Goal: Task Accomplishment & Management: Manage account settings

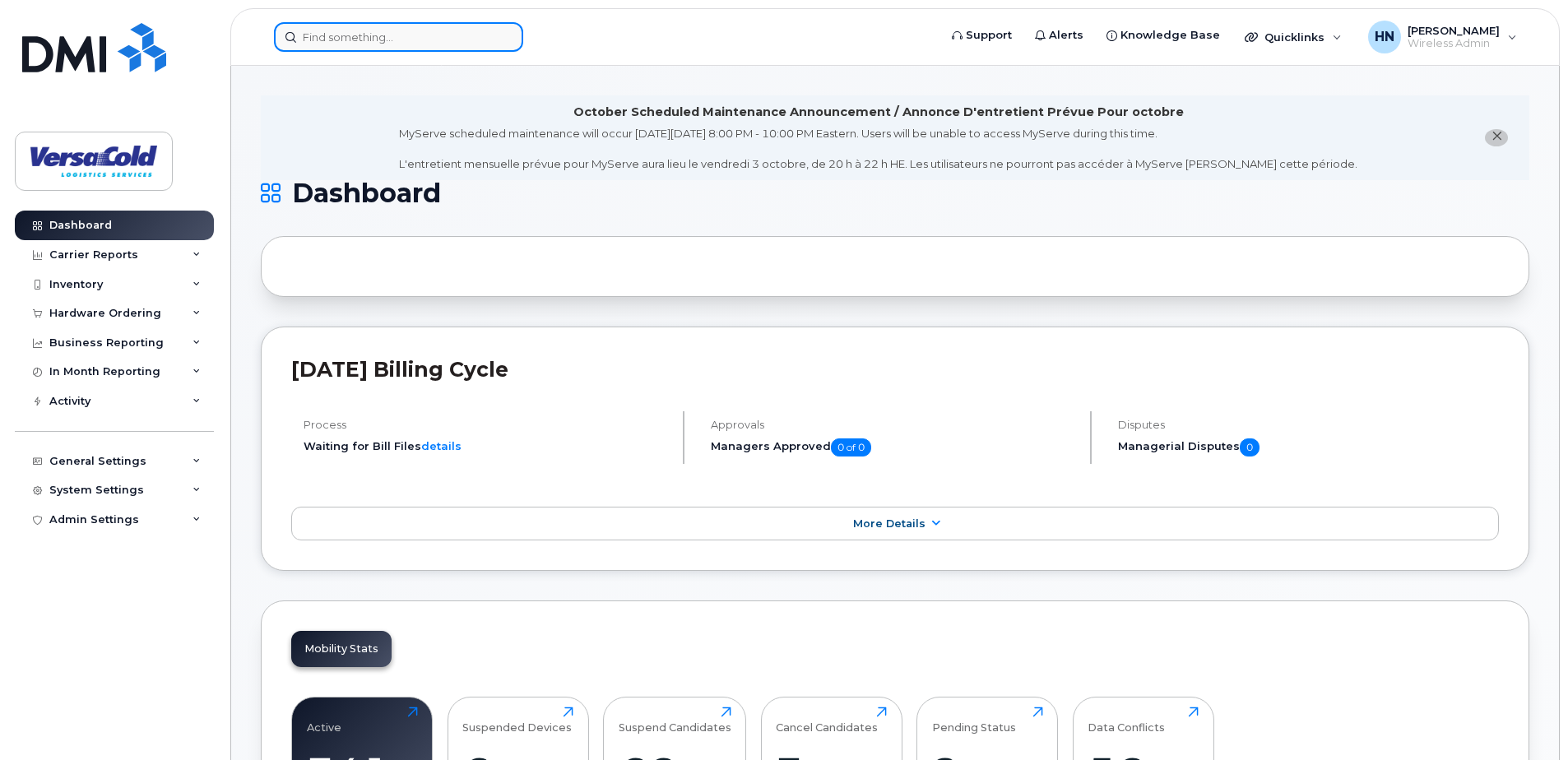
click at [423, 40] on input at bounding box center [398, 36] width 250 height 30
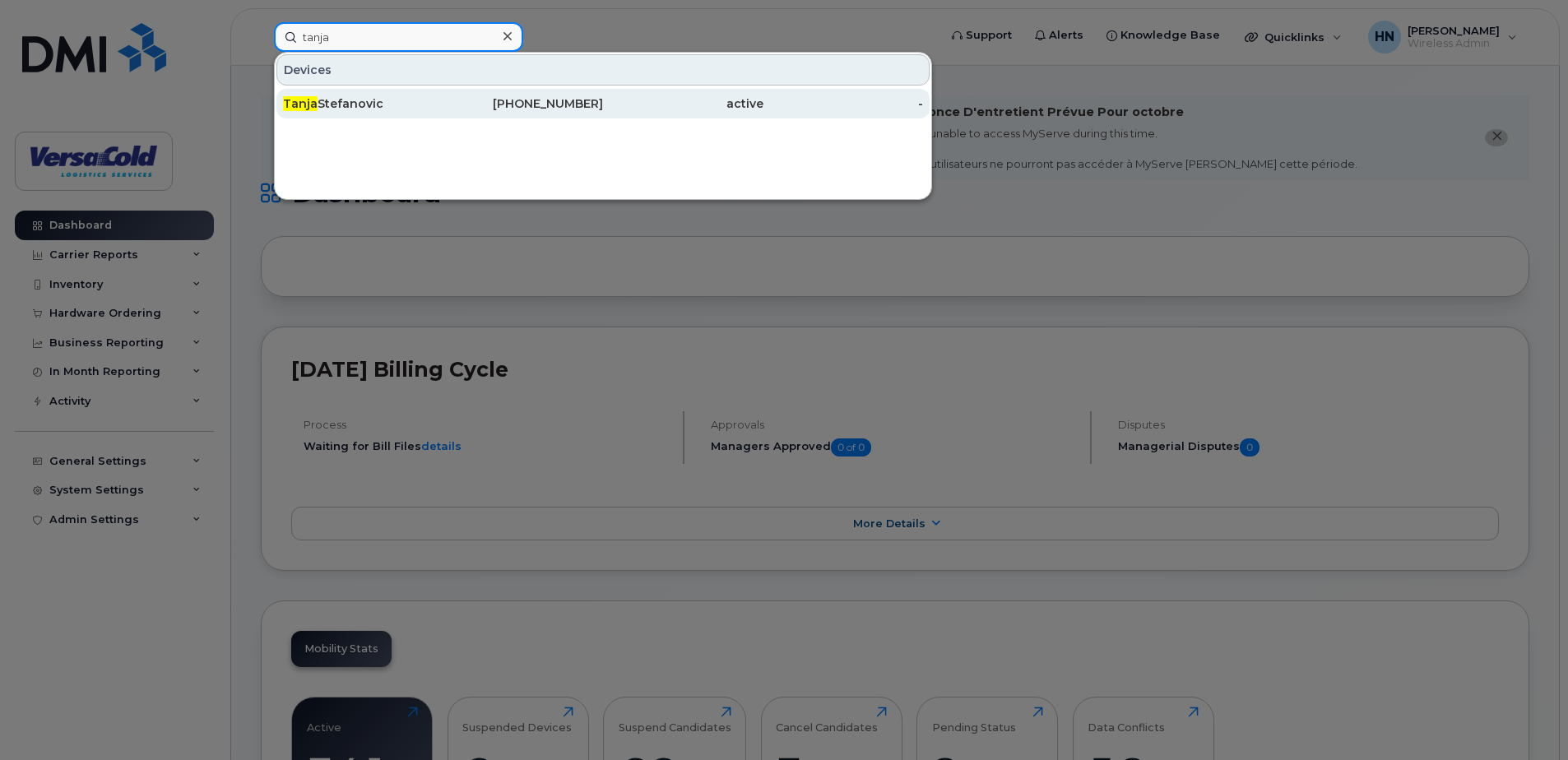
type input "tanja"
click at [418, 106] on div "[PERSON_NAME]" at bounding box center [363, 103] width 160 height 16
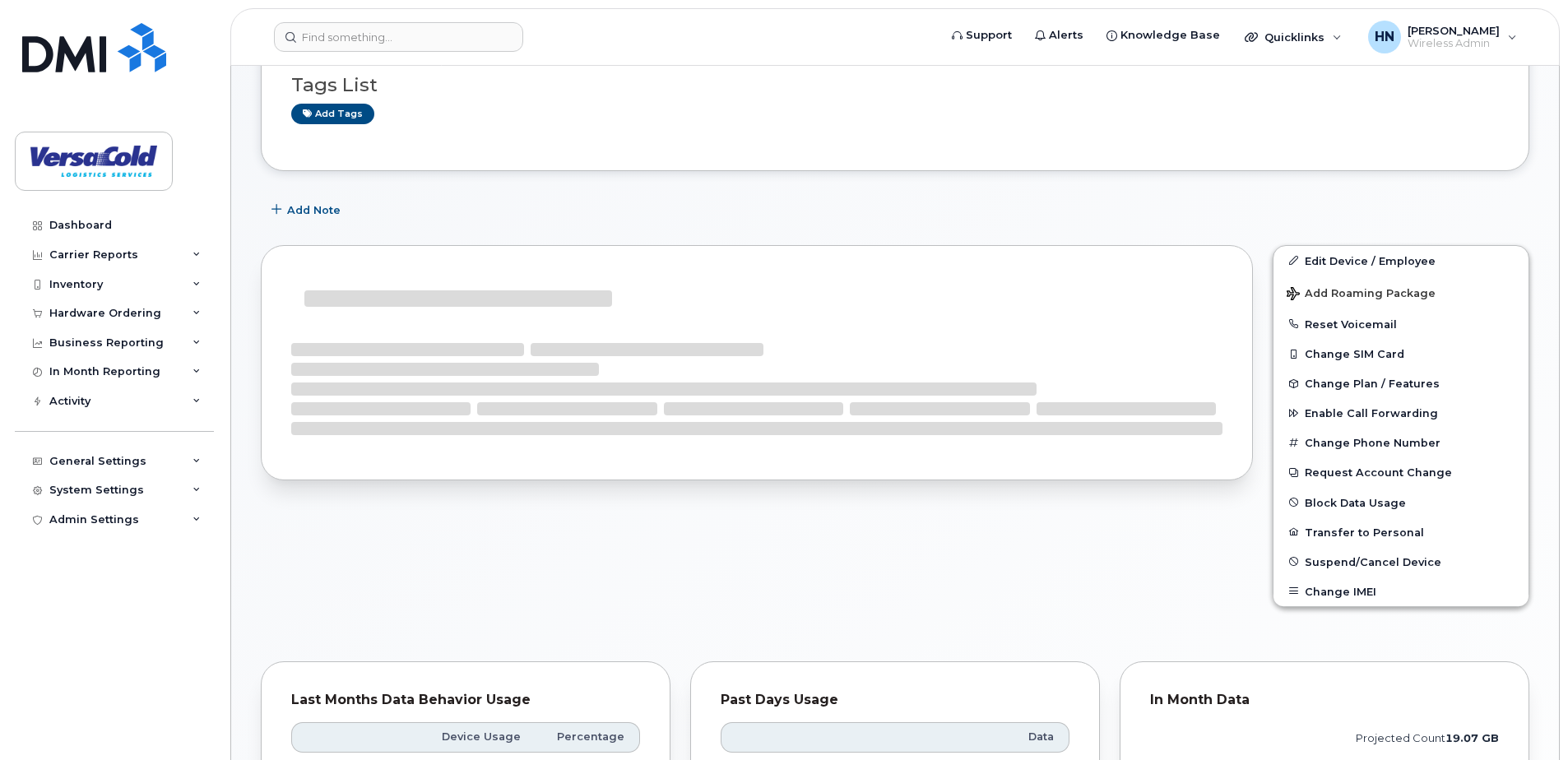
scroll to position [247, 0]
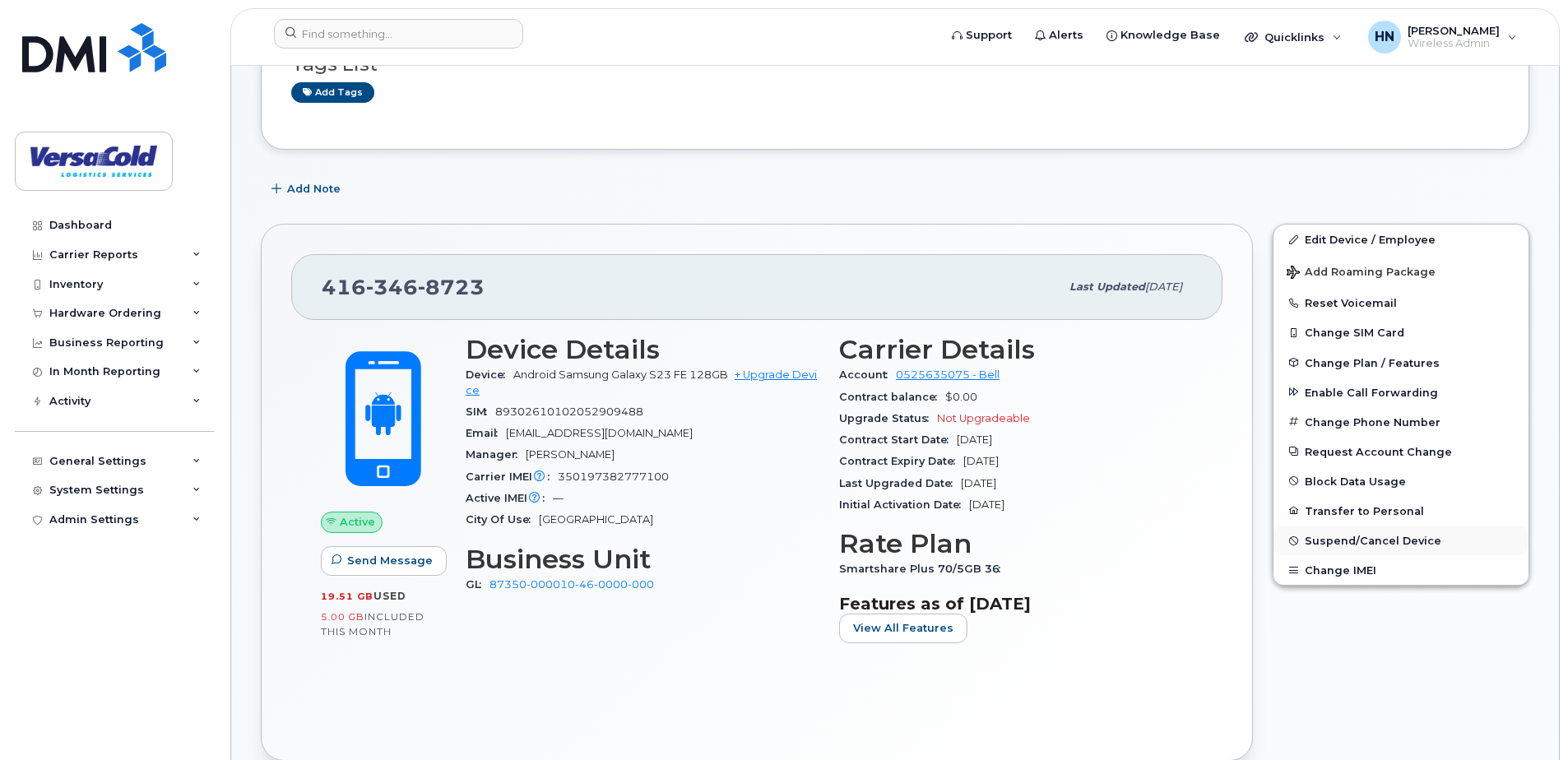
click at [1368, 541] on span "Suspend/Cancel Device" at bounding box center [1373, 540] width 136 height 12
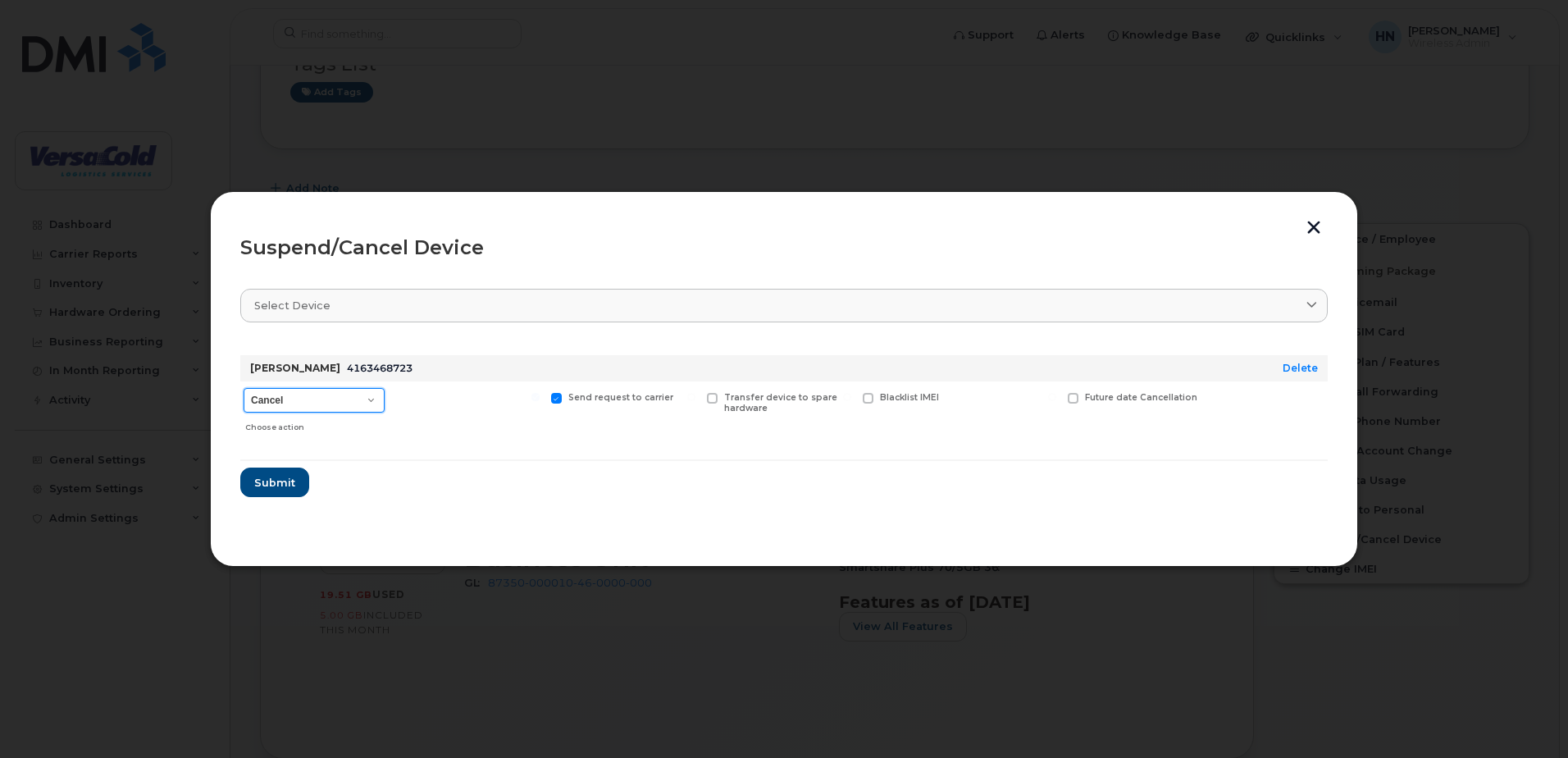
click at [351, 400] on select "Cancel Suspend - Extend Suspension Suspend - Reduced Rate Suspend - Full Rate S…" at bounding box center [313, 400] width 141 height 25
select select "[object Object]"
click at [243, 388] on select "Cancel Suspend - Extend Suspension Suspend - Reduced Rate Suspend - Full Rate S…" at bounding box center [313, 400] width 141 height 25
click at [284, 482] on span "Submit" at bounding box center [274, 482] width 41 height 15
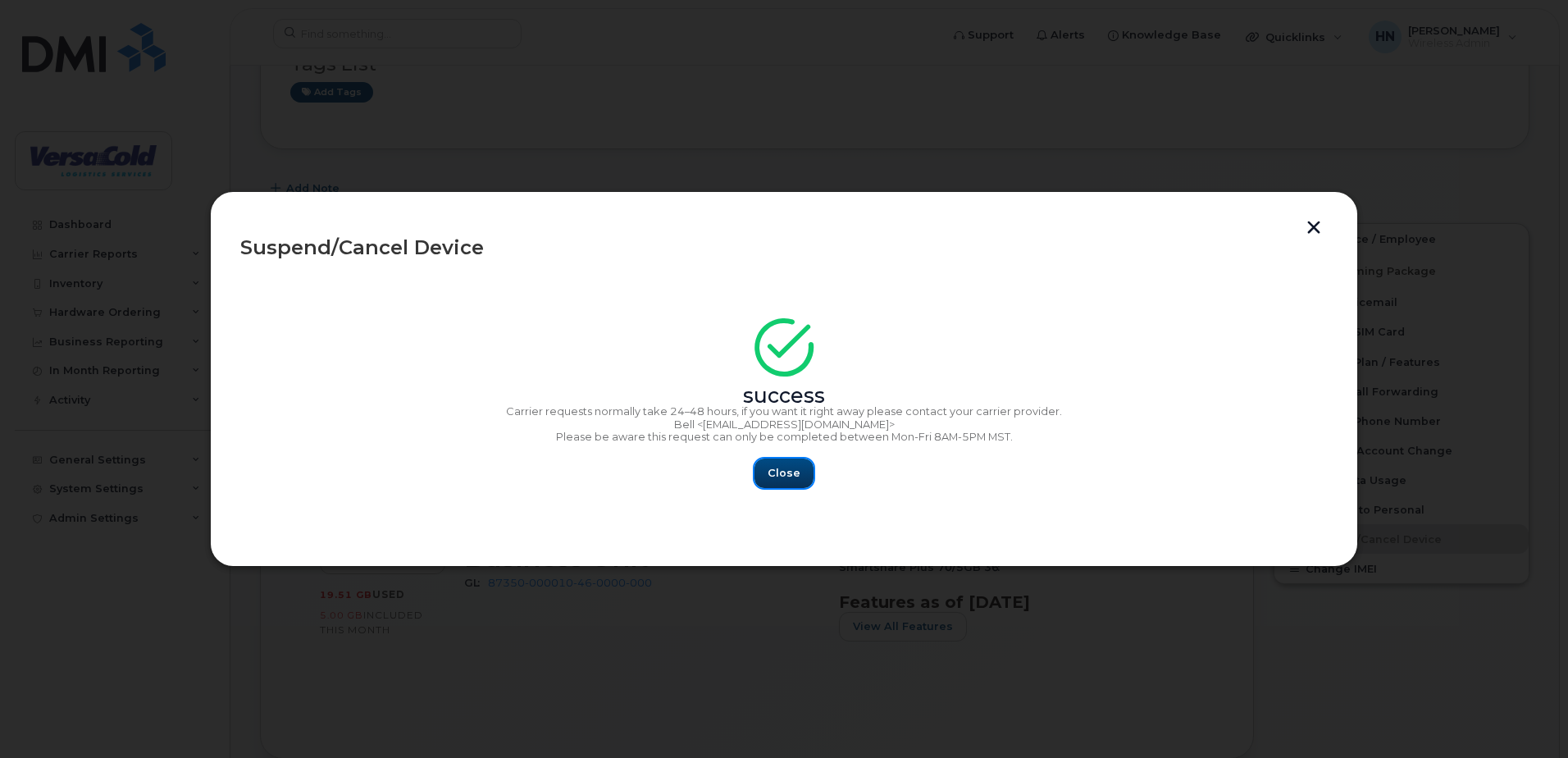
click at [766, 470] on button "Close" at bounding box center [784, 473] width 59 height 30
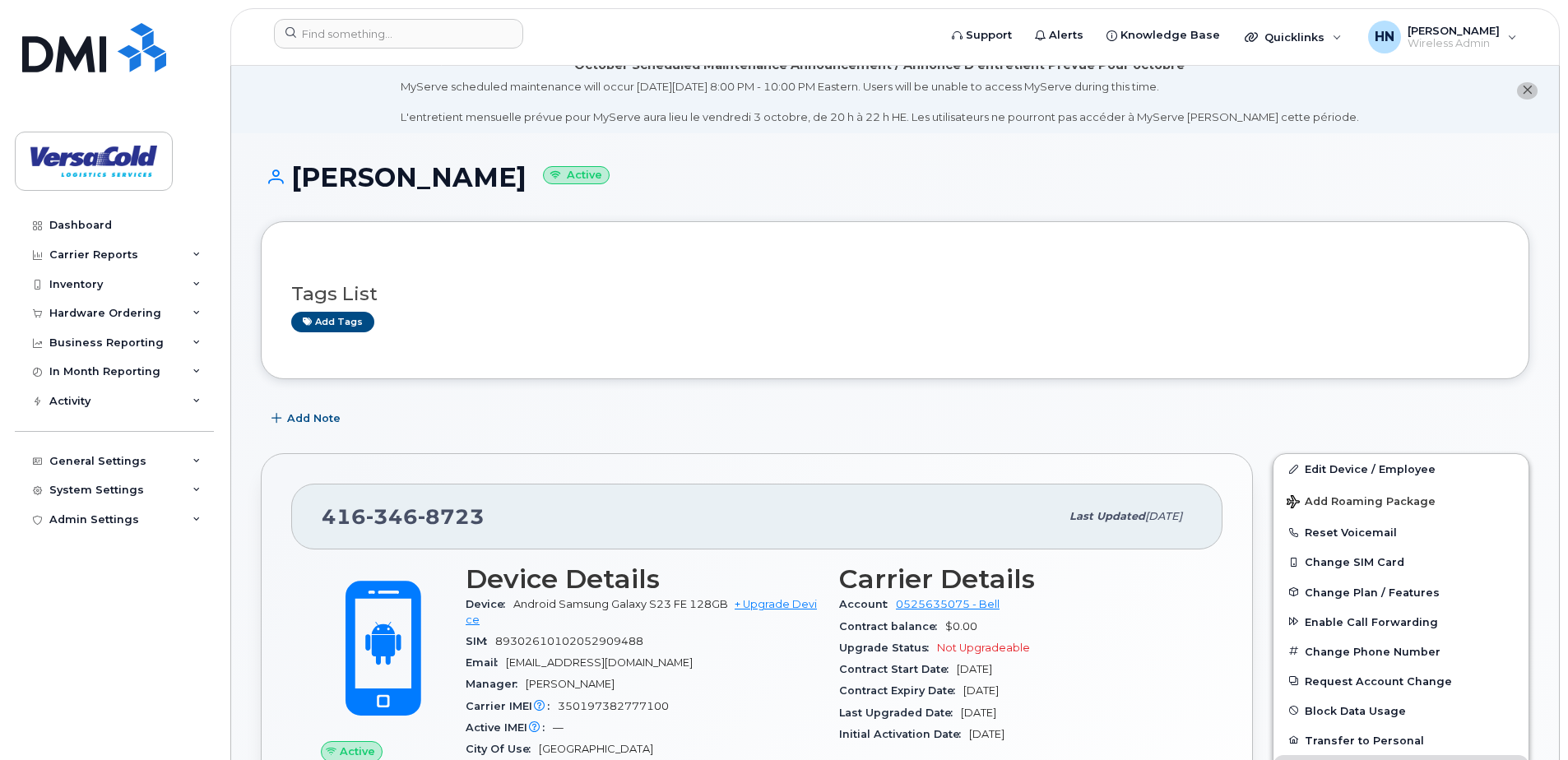
scroll to position [0, 0]
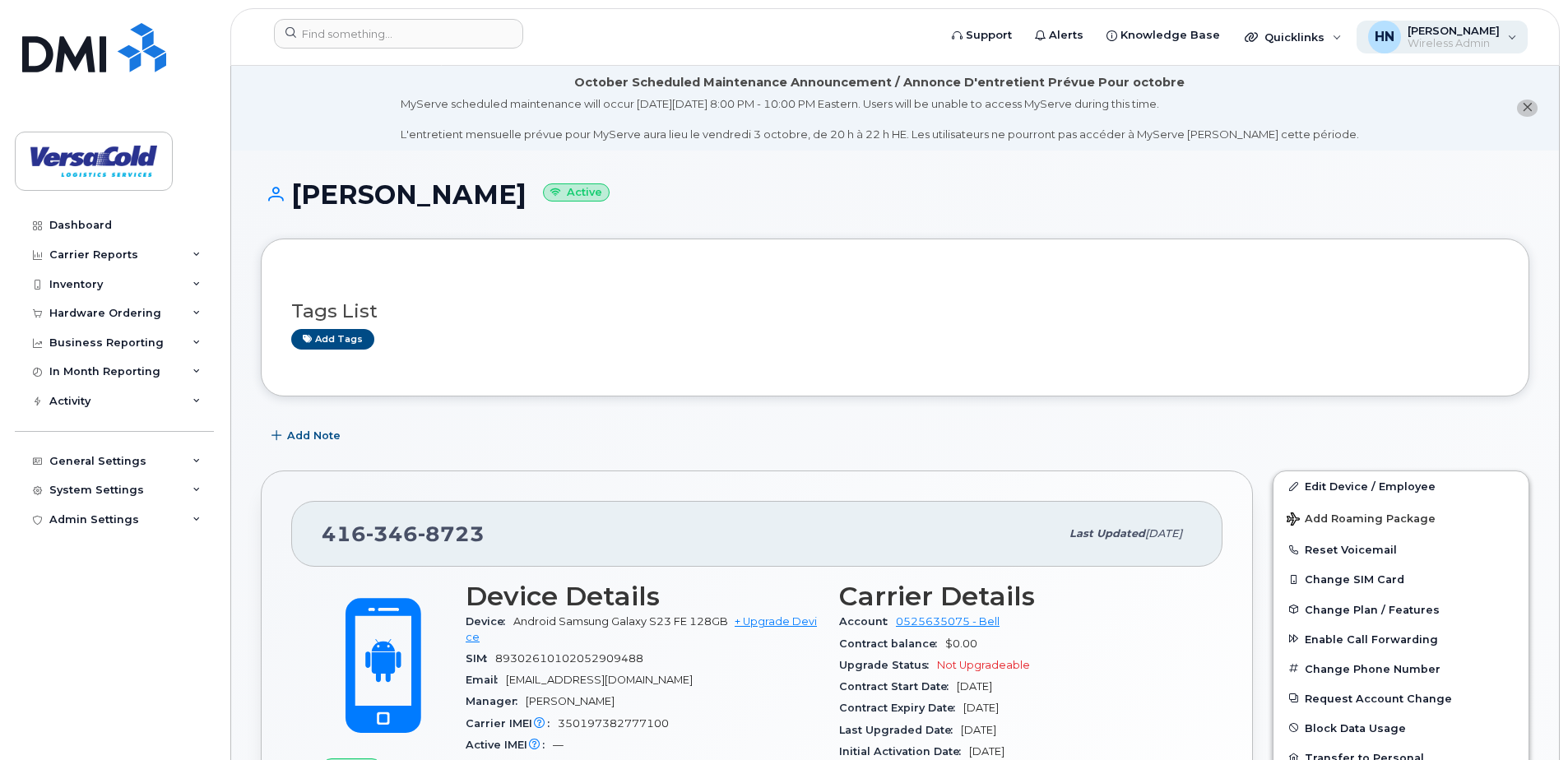
click at [1468, 30] on span "[PERSON_NAME]" at bounding box center [1454, 31] width 92 height 13
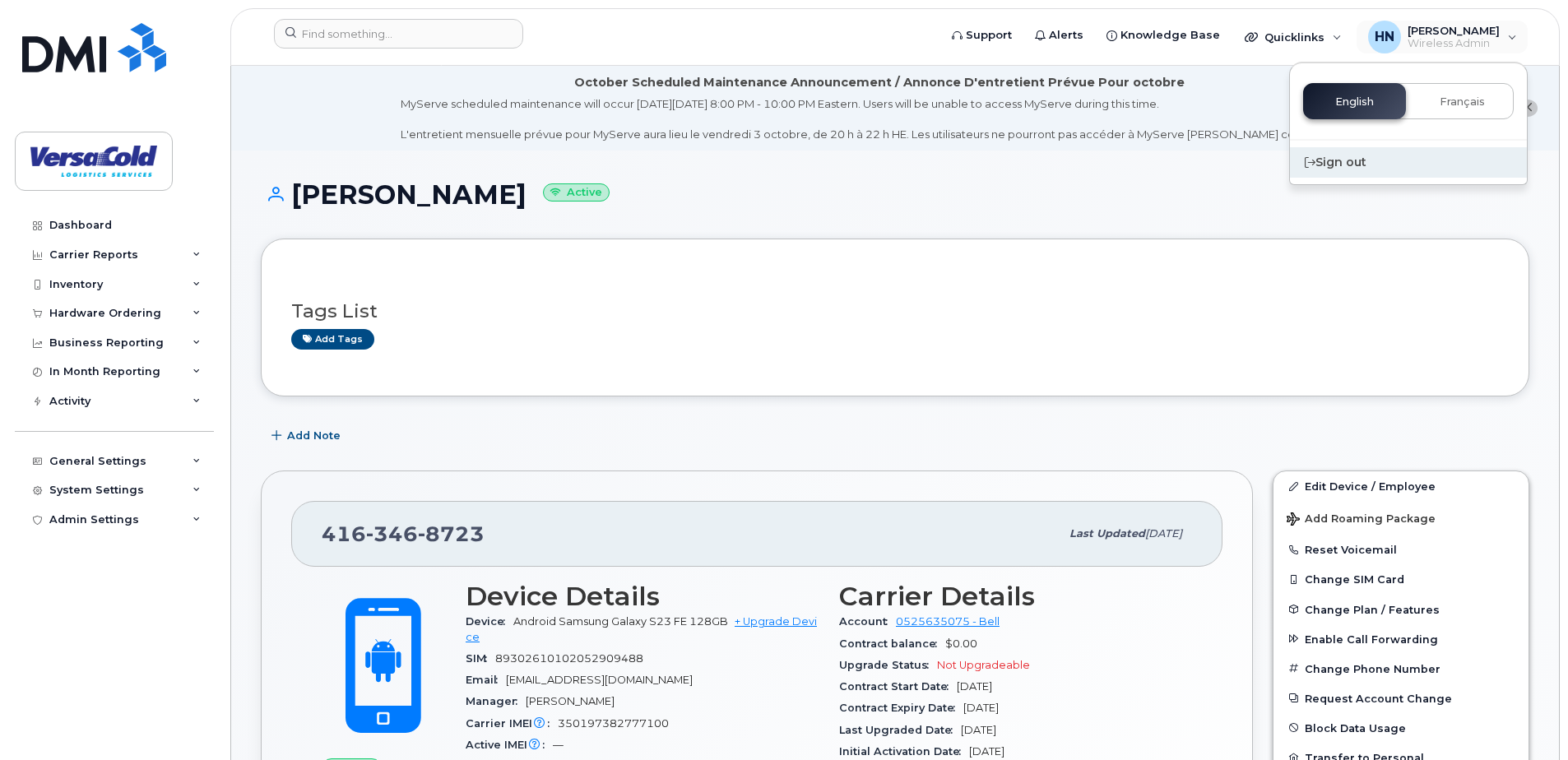
click at [1346, 166] on div "Sign out" at bounding box center [1408, 162] width 237 height 31
